Goal: Task Accomplishment & Management: Use online tool/utility

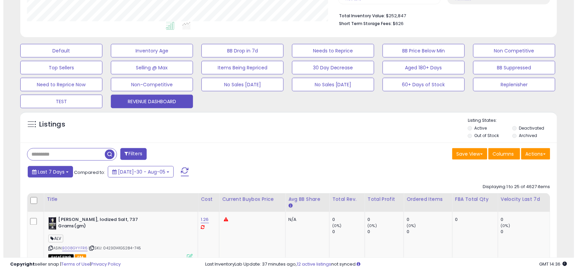
scroll to position [139, 311]
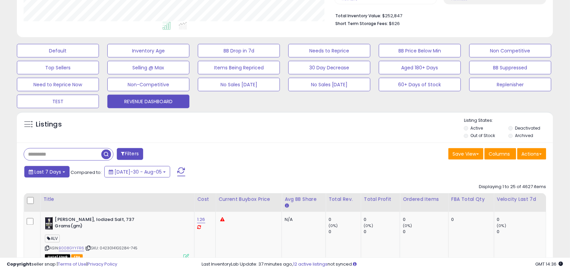
click at [58, 175] on button "Last 7 Days" at bounding box center [46, 171] width 45 height 11
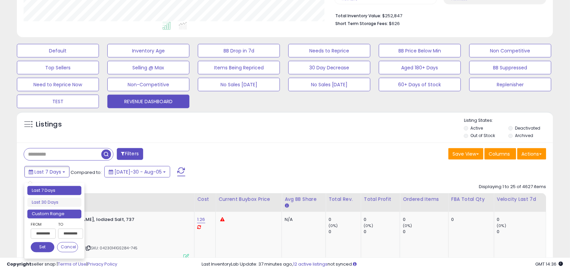
click at [59, 212] on li "Custom Range" at bounding box center [54, 214] width 54 height 9
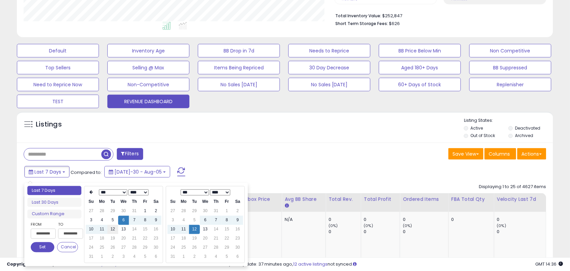
click at [114, 229] on td "12" at bounding box center [112, 229] width 11 height 9
type input "**********"
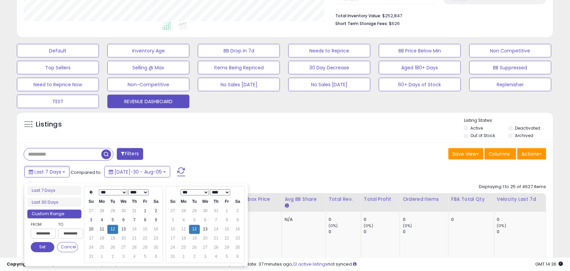
click at [45, 249] on button "Set" at bounding box center [43, 247] width 24 height 10
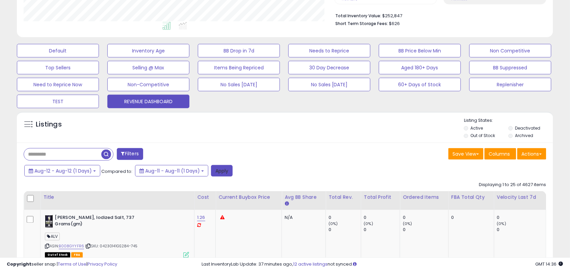
click at [222, 175] on button "Apply" at bounding box center [222, 170] width 22 height 11
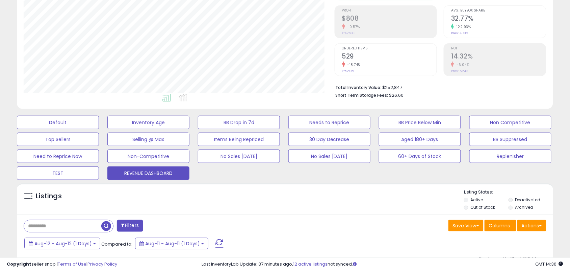
scroll to position [127, 0]
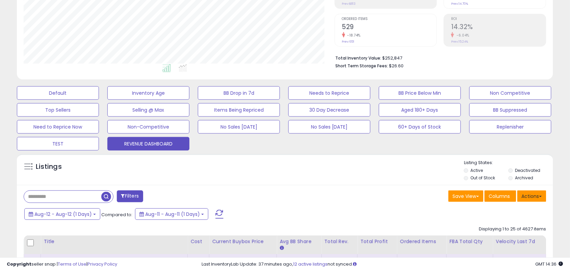
click at [528, 200] on button "Actions" at bounding box center [532, 195] width 29 height 11
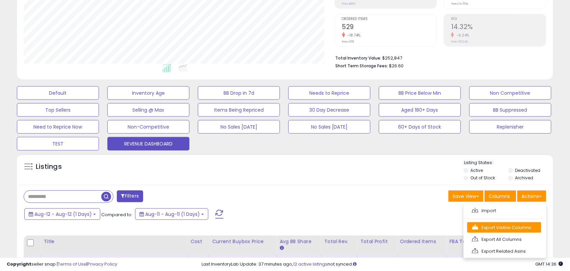
click at [493, 226] on link "Export Visible Columns" at bounding box center [505, 227] width 74 height 10
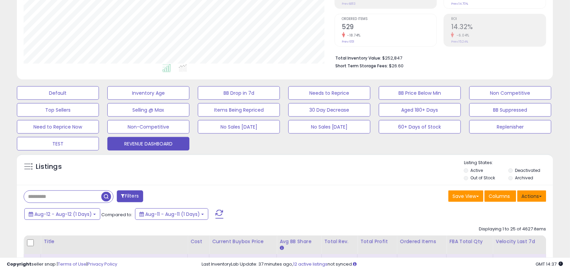
click at [525, 194] on button "Actions" at bounding box center [532, 195] width 29 height 11
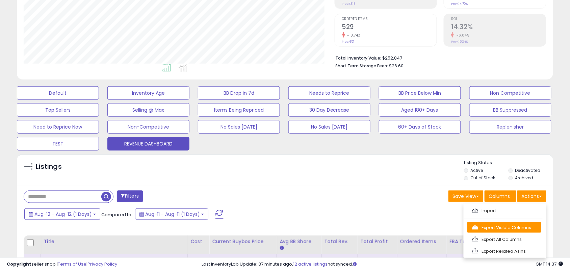
click at [494, 224] on link "Export Visible Columns" at bounding box center [505, 227] width 74 height 10
